Goal: Task Accomplishment & Management: Manage account settings

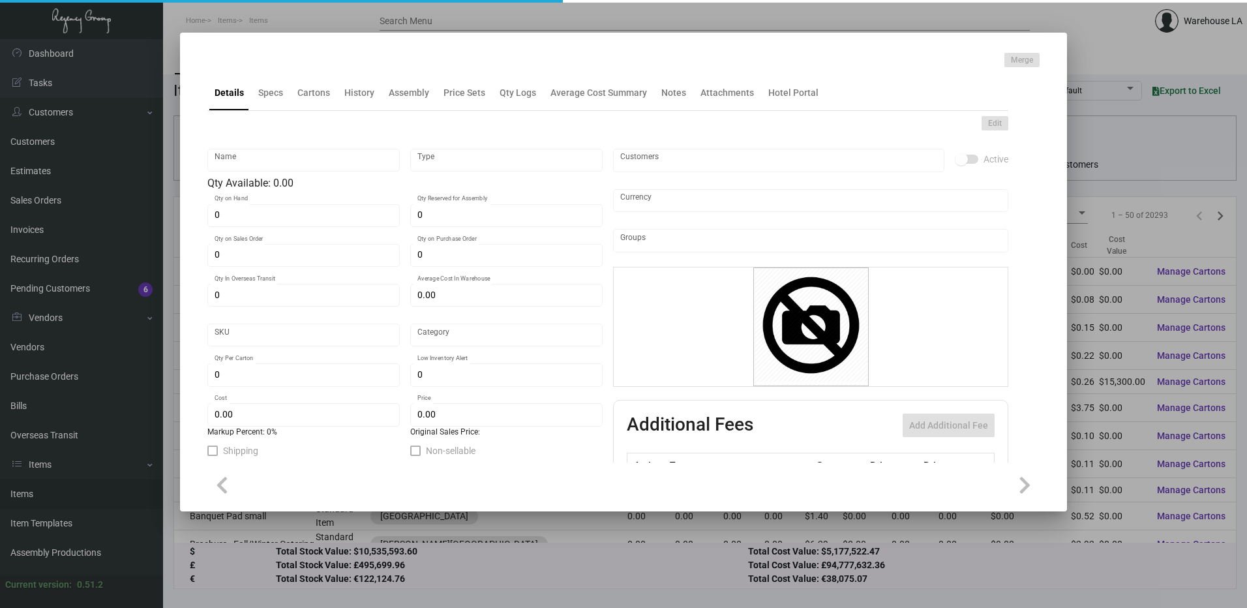
type input "Laundry Bag"
type input "Inventory"
type input "20,900"
type input "$ 0.216"
type input "722-Laundry Bag-97"
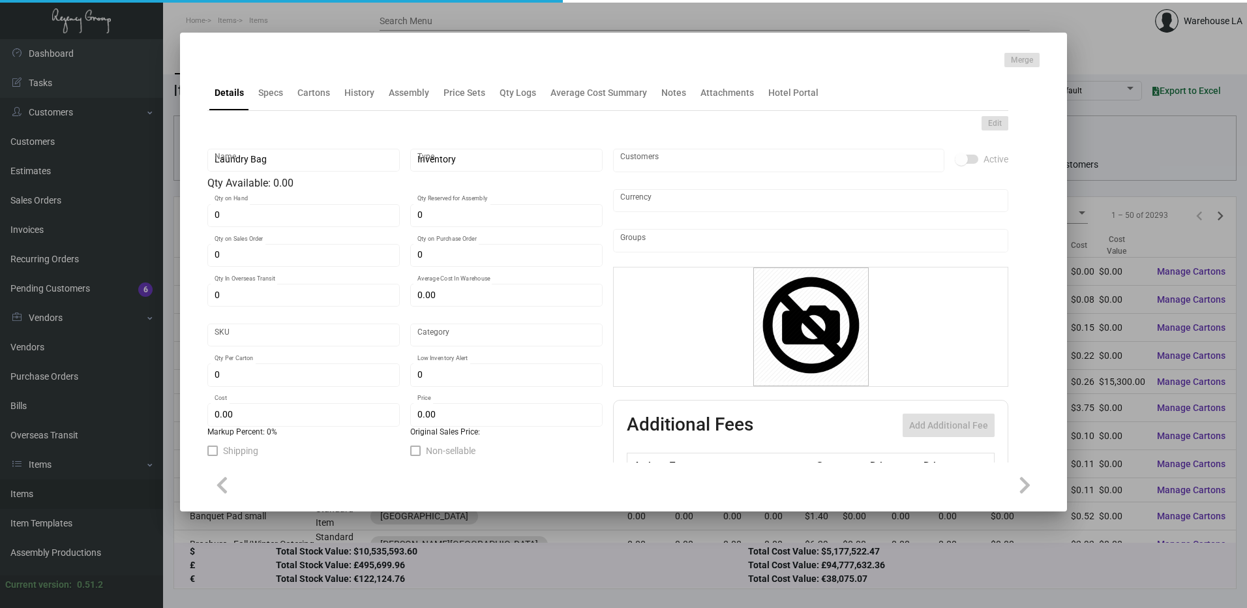
type input "Standard"
type input "1,000"
type input "$ 0.146"
type input "$ 0.28"
checkbox input "true"
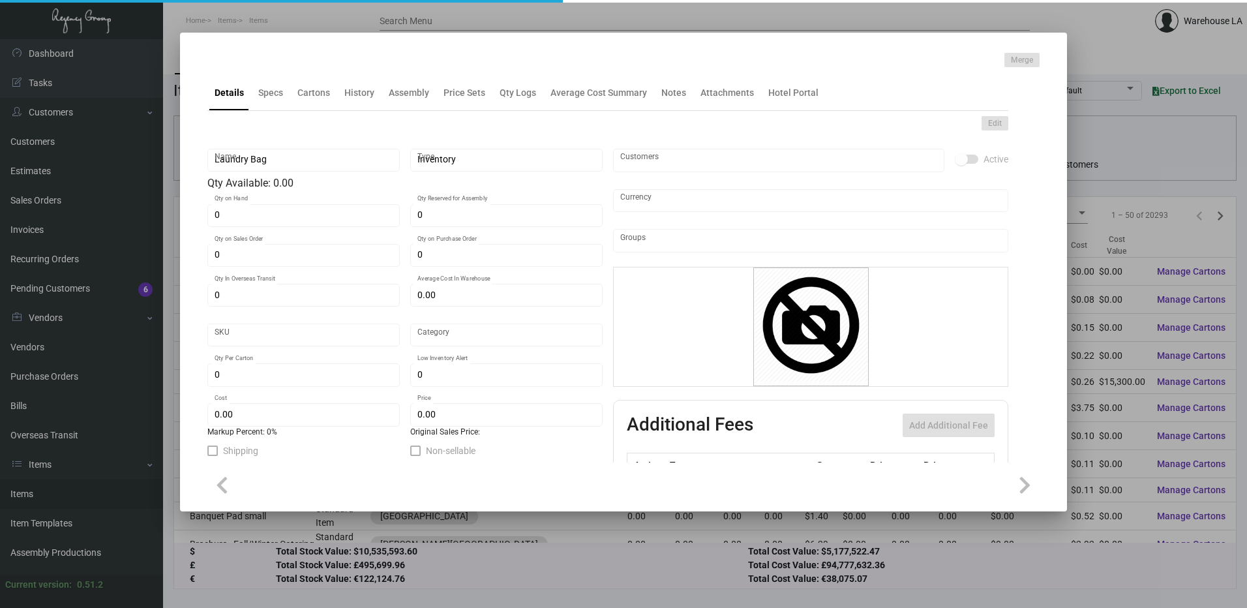
checkbox input "true"
type input "United States Dollar $"
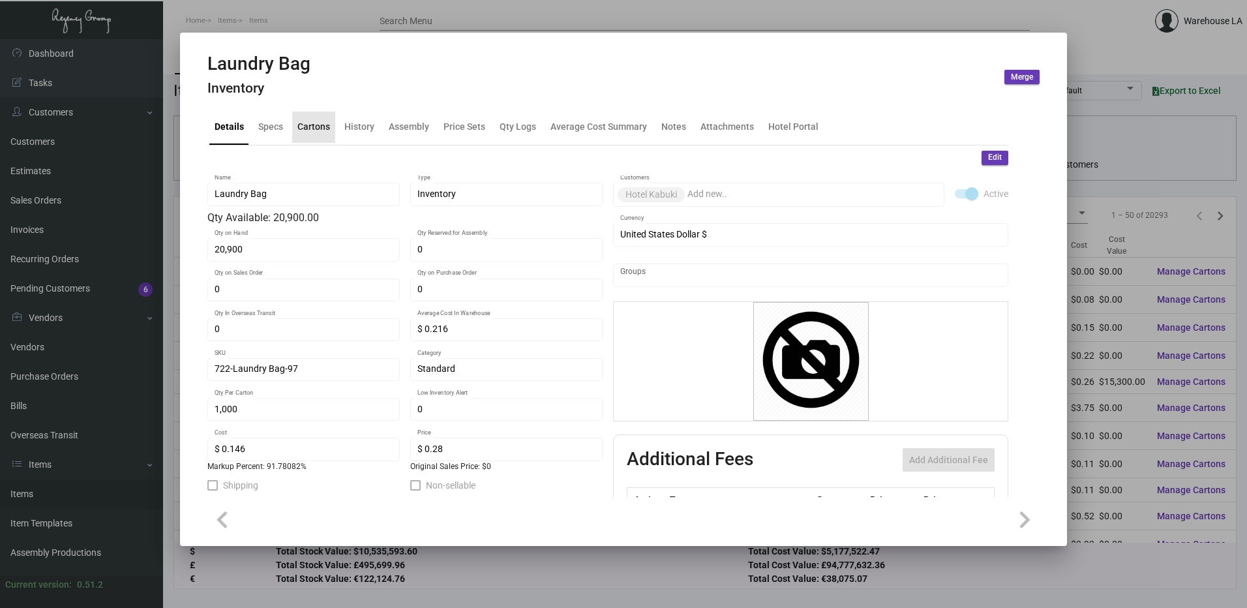
click at [310, 130] on div "Cartons" at bounding box center [313, 127] width 33 height 14
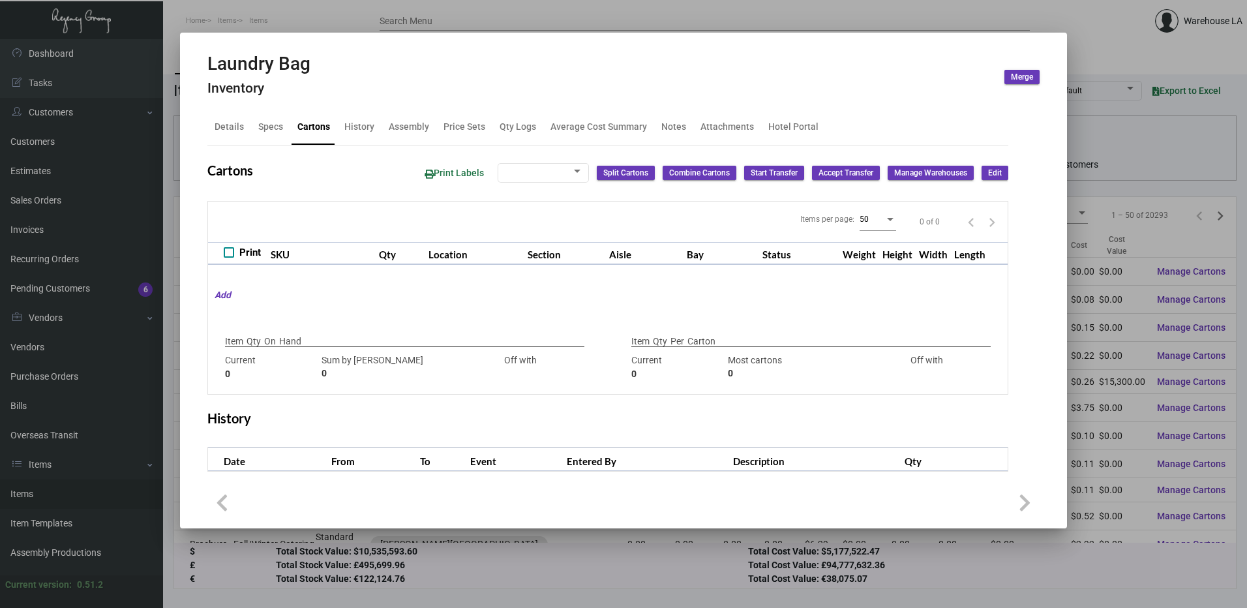
type input "20,900"
type input "20900"
type input "0"
type input "1,000"
type input "1000"
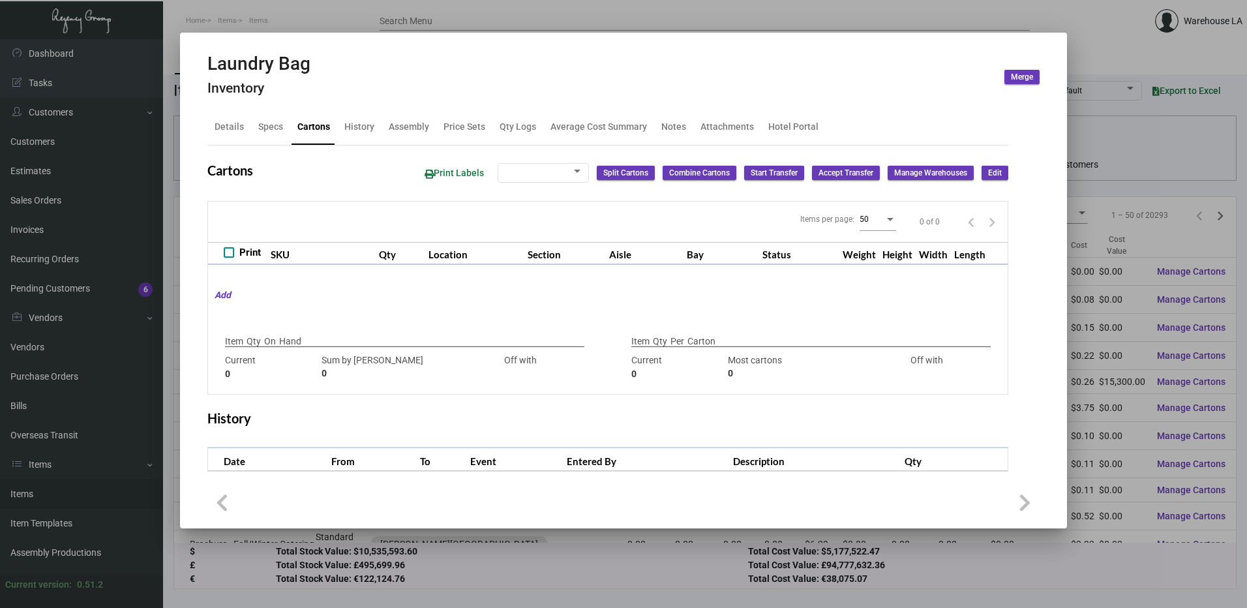
type input "0"
